Goal: Information Seeking & Learning: Get advice/opinions

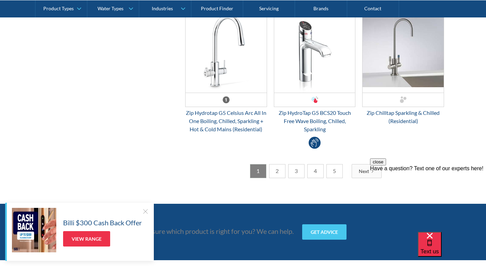
scroll to position [1879, 0]
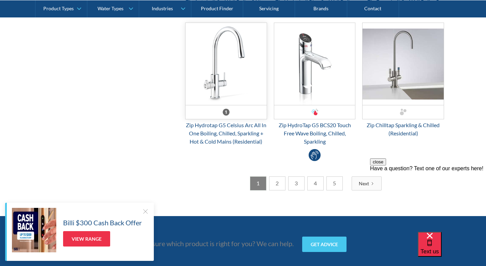
click at [236, 75] on img "Email Form 3" at bounding box center [226, 64] width 81 height 82
click at [93, 237] on link "View Range" at bounding box center [86, 238] width 47 height 15
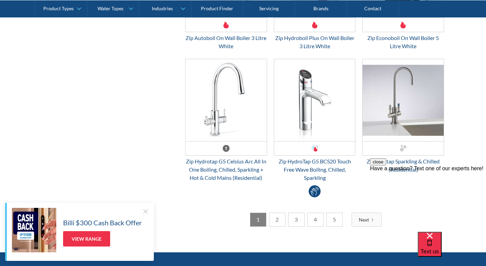
scroll to position [1857, 0]
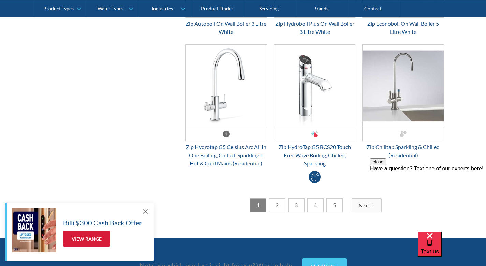
click at [81, 239] on link "View Range" at bounding box center [86, 238] width 47 height 15
click at [256, 158] on div "Zip Hydrotap G5 Celsius Arc All In One Boiling, Chilled, Sparkling + Hot & Cold…" at bounding box center [226, 155] width 82 height 25
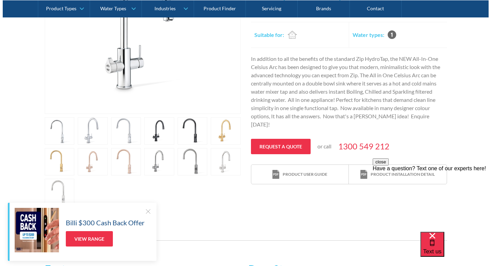
scroll to position [230, 0]
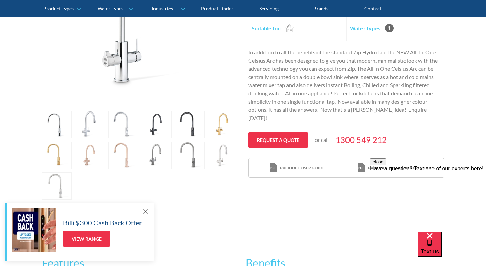
click at [221, 128] on link "open lightbox" at bounding box center [223, 124] width 30 height 27
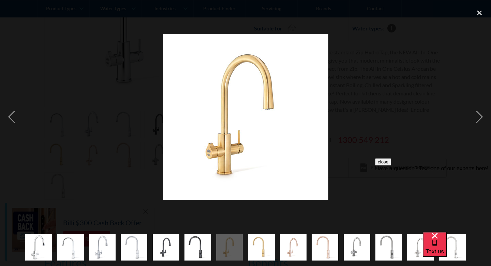
click at [420, 171] on div "Have a question? Text one of our experts here!" at bounding box center [433, 168] width 116 height 6
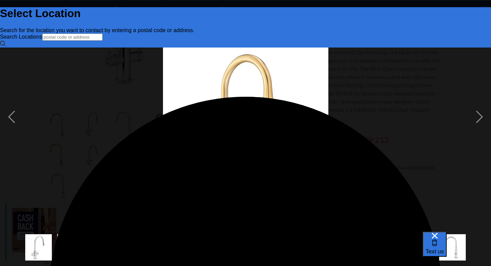
scroll to position [0, 0]
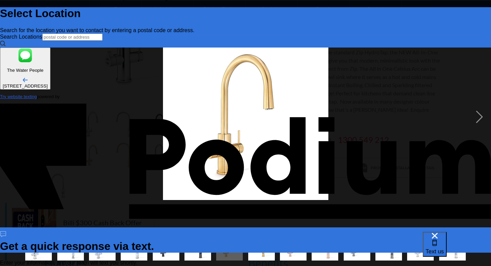
type input "glenn birznieks"
type Phone "0412 340 399"
type textarea "B"
type textarea "x"
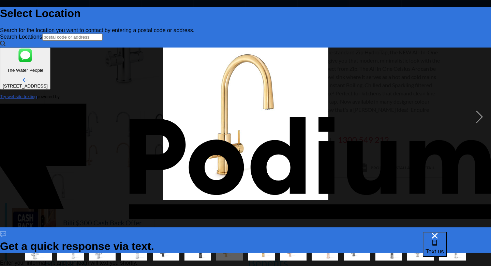
type textarea "x"
type textarea "Be"
type textarea "x"
type textarea "Best"
type textarea "x"
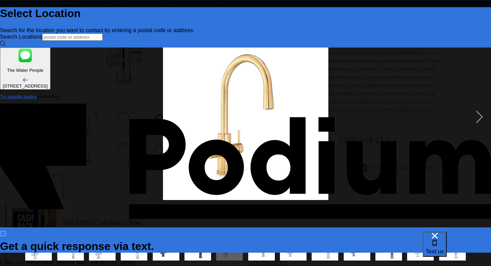
type textarea "Best p"
type textarea "x"
type textarea "Best pr"
type textarea "x"
type textarea "Best pri"
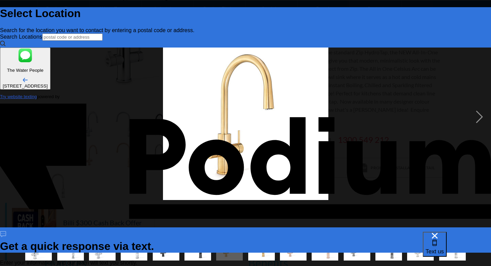
type textarea "x"
type textarea "Best pric"
type textarea "x"
type textarea "Best price"
type textarea "x"
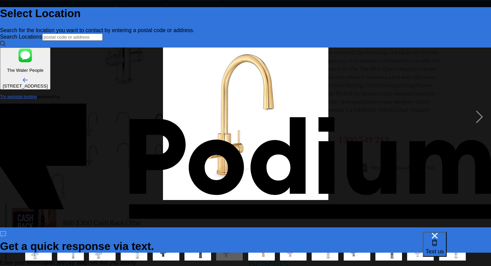
type textarea "Best price p"
type textarea "x"
type textarea "Best price pl"
type textarea "x"
type textarea "Best price ple"
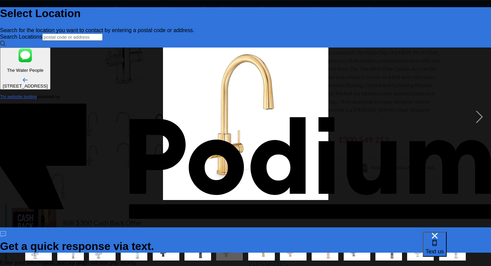
type textarea "x"
type textarea "Best price plea"
type textarea "x"
type textarea "Best price pleas"
type textarea "x"
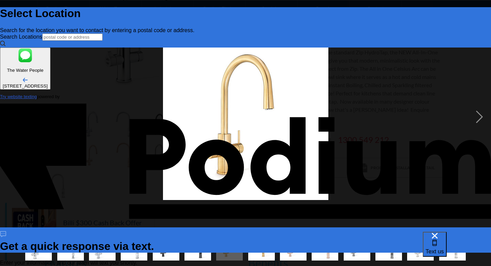
type textarea "Best price please"
type textarea "x"
type textarea "Best price please Z"
type textarea "x"
type textarea "Best price please Zip"
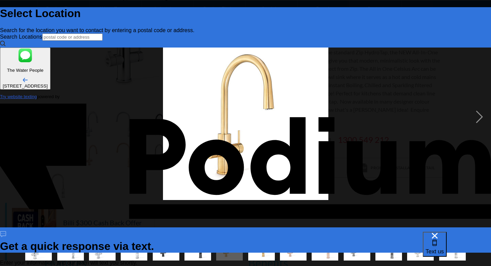
type textarea "x"
type textarea "Best price please Zip"
type textarea "x"
type textarea "Best price please Zip w"
type textarea "x"
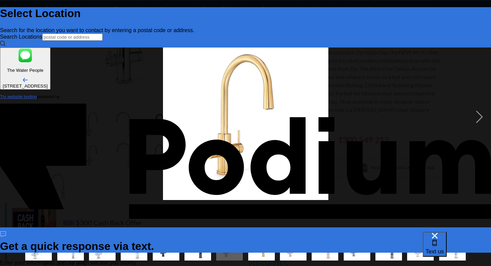
type textarea "Best price please Zip wa"
type textarea "x"
type textarea "Best price please Zip wat"
type textarea "x"
type textarea "Best price please Zip water"
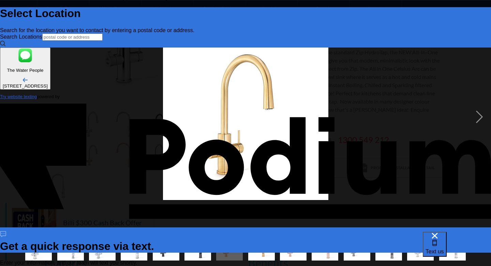
type textarea "x"
type textarea "Best price please Zip water H"
type textarea "x"
type textarea "Best price please Zip water Hy"
type textarea "x"
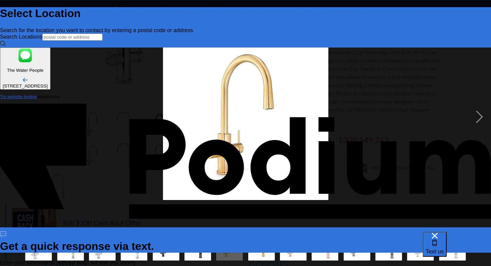
type textarea "Best price please Zip water Hyd"
type textarea "x"
type textarea "Best price please Zip water Hydr"
type textarea "x"
type textarea "Best price please Zip water Hydro"
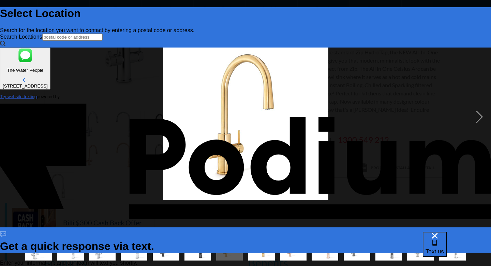
type textarea "x"
type textarea "Best price please Zip water Hydro t"
type textarea "x"
type textarea "Best price please Zip water Hydro ta"
type textarea "x"
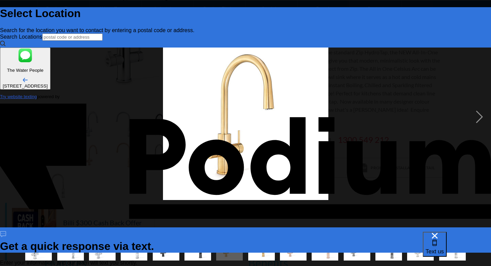
type textarea "Best price please Zip water Hydro tap"
type textarea "x"
type textarea "Best price please Zip water Hydro tap"
type textarea "x"
type textarea "Best price please Zip water Hydro tap G"
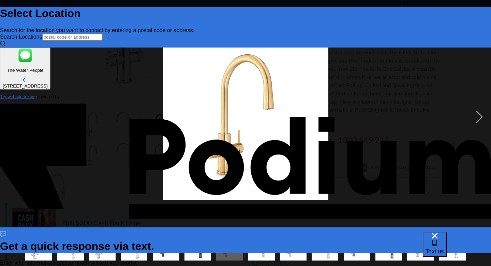
type textarea "x"
type textarea "Best price please Zip water Hydro tap G%"
type textarea "x"
type textarea "Best price please Zip water Hydro tap G%"
type textarea "x"
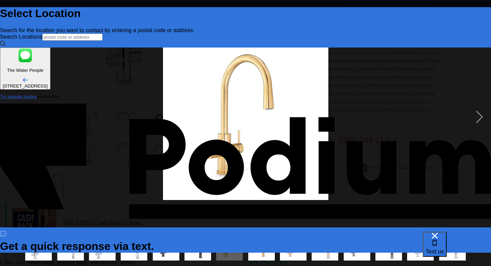
type textarea "Best price please Zip water Hydro tap G% B"
type textarea "x"
type textarea "Best price please Zip water Hydro tap G% BA"
type textarea "x"
type textarea "Best price please Zip water Hydro tap G% BA"
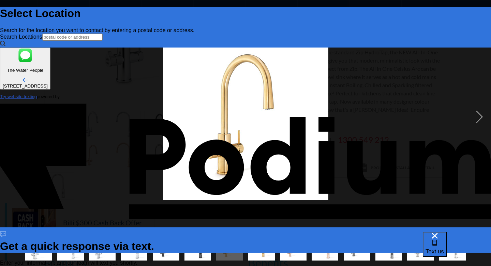
type textarea "x"
type textarea "Best price please Zip water Hydro tap G% BA Ar"
type textarea "x"
type textarea "Best price please Zip water Hydro tap G% BA Arc"
type textarea "x"
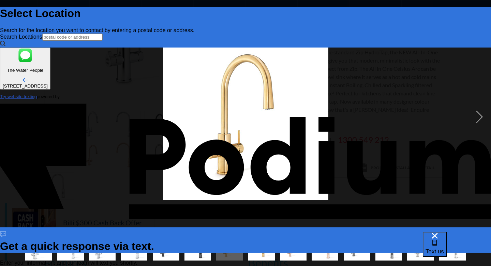
type textarea "Best price please Zip water Hydro tap G% BA Arc"
type textarea "x"
type textarea "Best price please Zip water Hydro tap G% BA Arc Pl"
type textarea "x"
type textarea "Best price please Zip water Hydro tap G% BA Arc Plus"
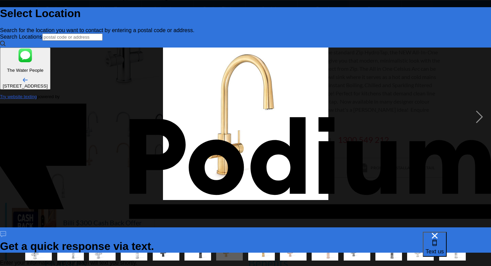
type textarea "x"
type textarea "Best price please Zip water Hydro tap G% BA Arc Plus"
type textarea "x"
type textarea "Best price please Zip water Hydro tap G% BA Arc Plus Br"
type textarea "x"
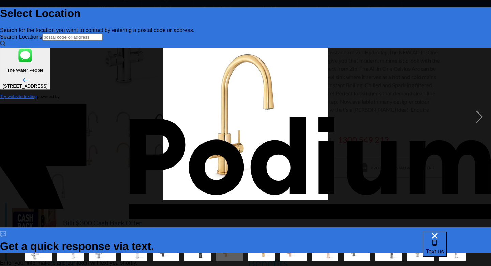
type textarea "Best price please Zip water Hydro tap G% BA Arc Plus Bru"
type textarea "x"
type textarea "Best price please Zip water Hydro tap G% BA Arc Plus Brus"
type textarea "Best price please Zip water Hydro tap G% BA Arc Plus Brush"
type textarea "x"
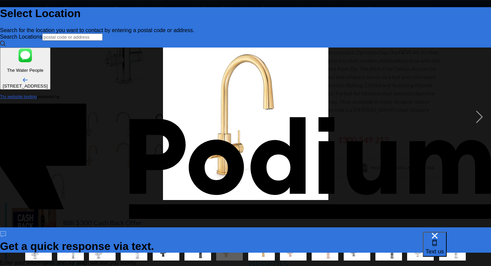
type textarea "x"
type textarea "Best price please Zip water Hydro tap G% BA Arc Plus Brushe"
type textarea "x"
type textarea "Best price please Zip water Hydro tap G% BA Arc Plus Brushed"
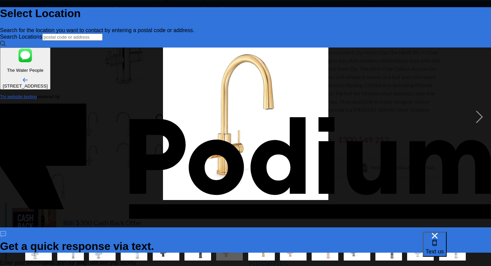
type textarea "x"
type textarea "Best price please Zip water Hydro tap G% BA Arc Plus Brushed G"
type textarea "x"
type textarea "Best price please Zip water Hydro tap G% BA Arc Plus Brushed Go"
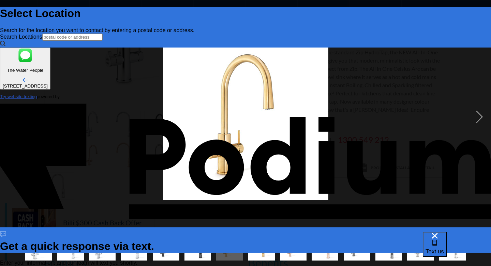
type textarea "x"
type textarea "Best price please Zip water Hydro tap G% BA Arc Plus Brushed Gold"
type textarea "x"
type textarea "Best price please Zip water Hydro tap G% BA Arc Plus Brushed Gold."
type textarea "x"
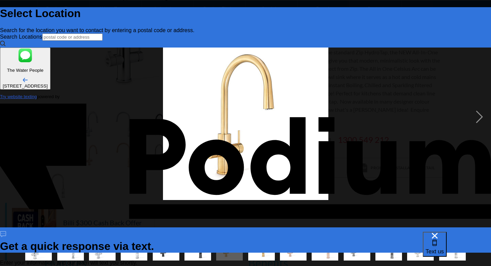
scroll to position [4, 0]
type textarea "Best price please Zip water Hydro tap G% BA Arc Plus Brushed Gold. Wa"
type textarea "x"
type textarea "Best price please Zip water Hydro tap G% BA Arc Plus Brushed Gold. War"
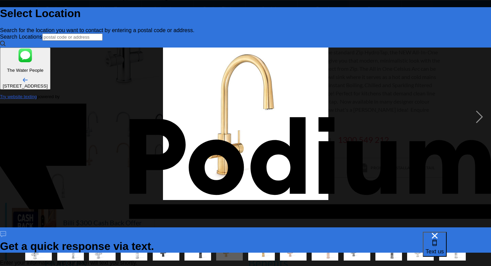
type textarea "x"
type textarea "Best price please Zip water Hydro tap G% BA Arc Plus Brushed Gold. Warr"
type textarea "x"
type textarea "Best price please Zip water Hydro tap G% BA Arc Plus Brushed Gold. Warran"
type textarea "x"
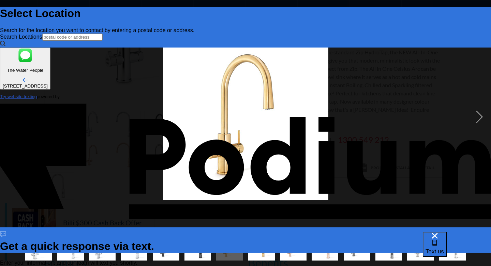
type textarea "Best price please Zip water Hydro tap G% BA Arc Plus Brushed Gold. Warrand"
type textarea "x"
type textarea "Best price please Zip water Hydro tap G% BA Arc Plus Brushed Gold. Warrandy"
type textarea "x"
type textarea "Best price please Zip water Hydro tap G% BA Arc Plus Brushed Gold. Warrandyt"
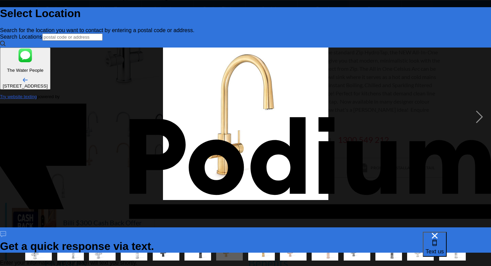
type textarea "x"
type textarea "Best price please Zip water Hydro tap G% BA Arc Plus Brushed Gold. Warrandyte"
type textarea "x"
type textarea "Best price please Zip water Hydro tap G% BA Arc Plus Brushed Gold. Warrandyte 3"
type textarea "x"
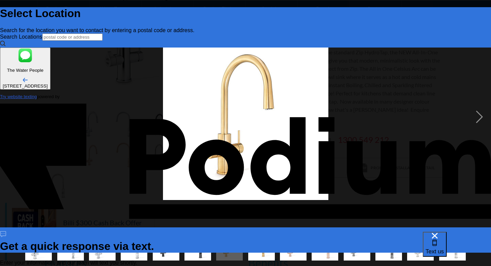
type textarea "Best price please Zip water Hydro tap G% BA Arc Plus Brushed Gold. Warrandyte 31"
type textarea "x"
type textarea "Best price please Zip water Hydro tap G% BA Arc Plus Brushed Gold. Warrandyte 3…"
type textarea "x"
type textarea "Best price please Zip water Hydro tap G% BA Arc Plus Brushed Gold. Warrandyte 3…"
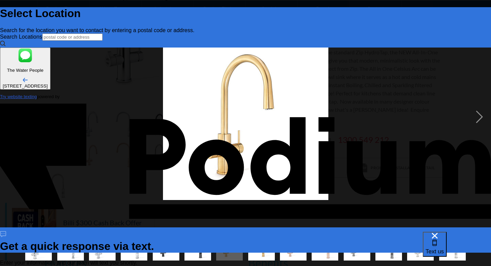
type textarea "Best price please Zip water Hydro tap G% BA Arc Plus Brushed Gold. Warrandyte 3…"
type textarea "x"
type textarea "Best price please Zip water Hydro tap G% BA Arc Plus Brushed Gold. Warrandyte 3…"
type textarea "x"
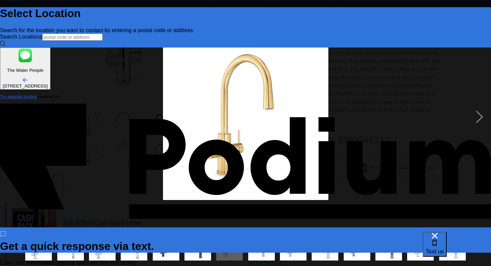
type textarea "Best price please Zip water Hydro tap G% BA Arc Plus Brushed Gold. Warrandyte 3…"
type textarea "x"
type textarea "Best price please Zip water Hydro tap G% BA Arc Plus Brushed Gold. Warrandyte 3…"
type textarea "x"
type textarea "Best price please Zip water Hydro tap G% BA Arc Plus Brushed Gold. Warrandyte 3…"
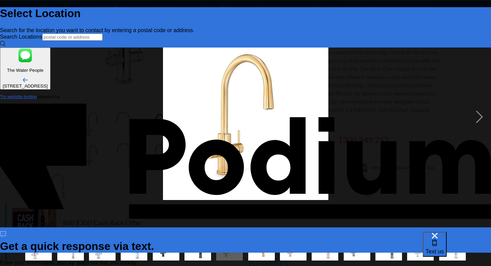
type textarea "x"
type textarea "Best price please Zip water Hydro tap G% BA Arc Plus Brushed Gold. Warrandyte 3…"
type textarea "x"
type textarea "Best price please Zip water Hydro tap G% BA Arc Plus Brushed Gold. Warrandyte 3…"
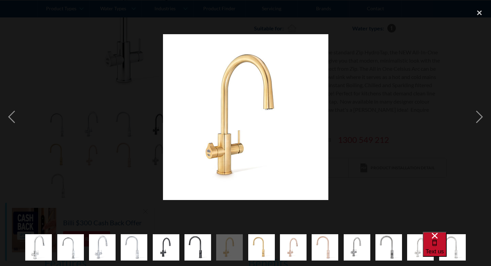
click at [444, 248] on span "Text us" at bounding box center [435, 251] width 18 height 6
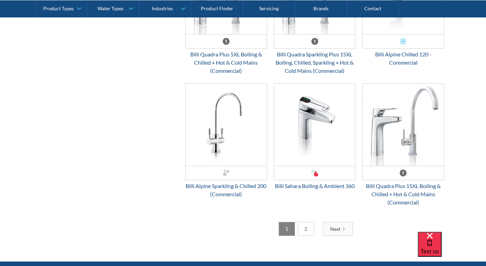
scroll to position [1756, 0]
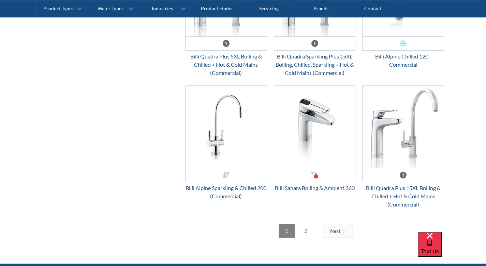
click at [306, 224] on link "2" at bounding box center [306, 231] width 16 height 14
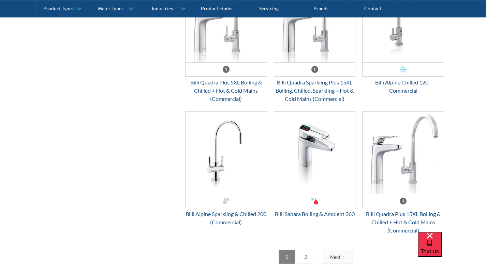
scroll to position [1738, 0]
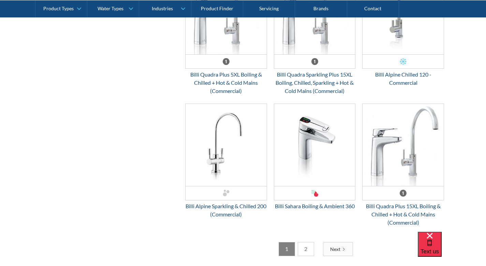
click at [306, 242] on link "2" at bounding box center [306, 249] width 16 height 14
